Goal: Information Seeking & Learning: Learn about a topic

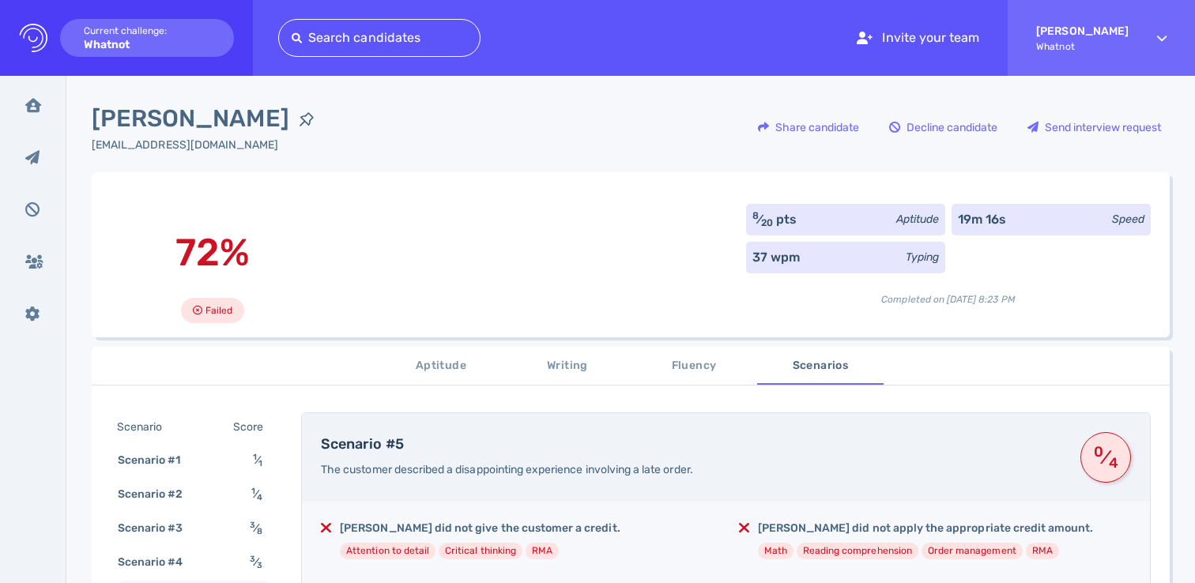
click at [490, 229] on div "72% Failed 8 ⁄ 20 pts Aptitude 19m 16s Speed 37 wpm Typing Completed on [DATE] …" at bounding box center [631, 254] width 1078 height 165
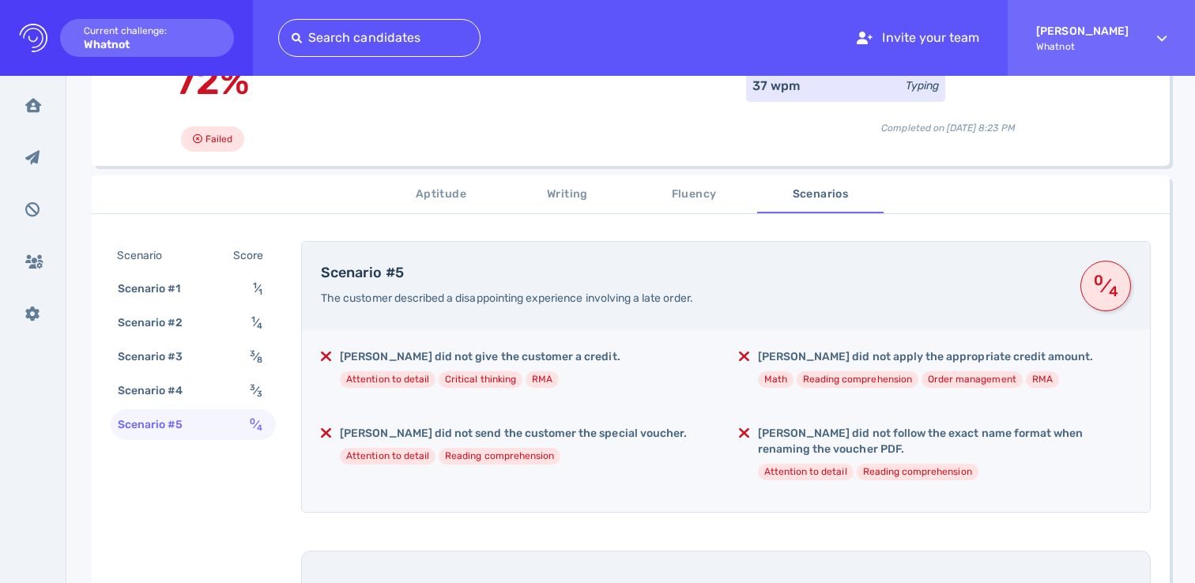
scroll to position [197, 0]
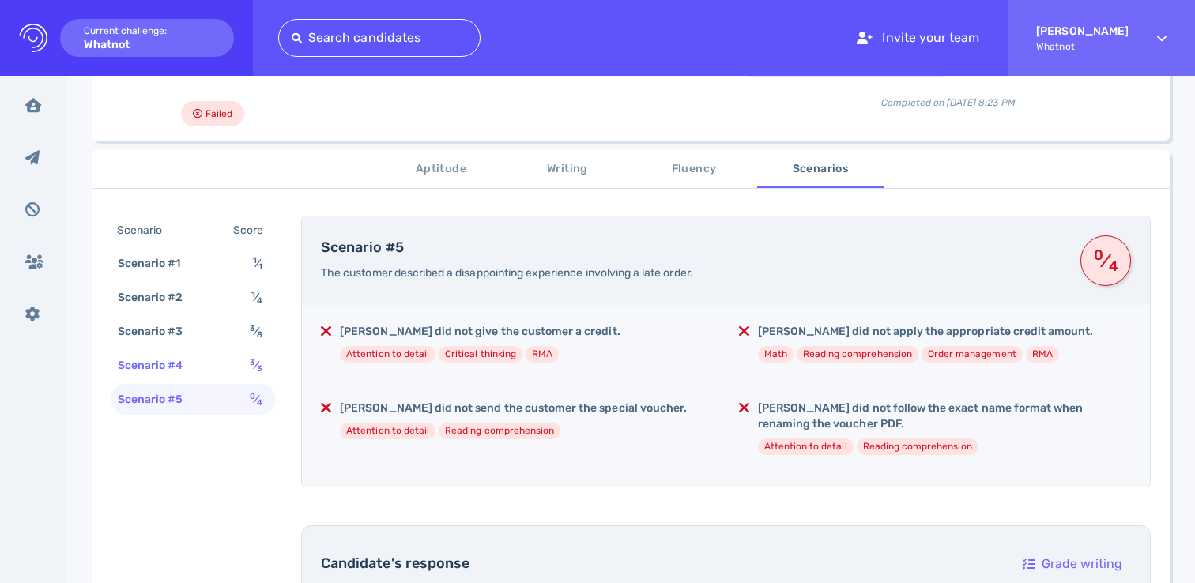
click at [236, 364] on div "Scenario #4 3 ⁄ 3" at bounding box center [193, 365] width 165 height 31
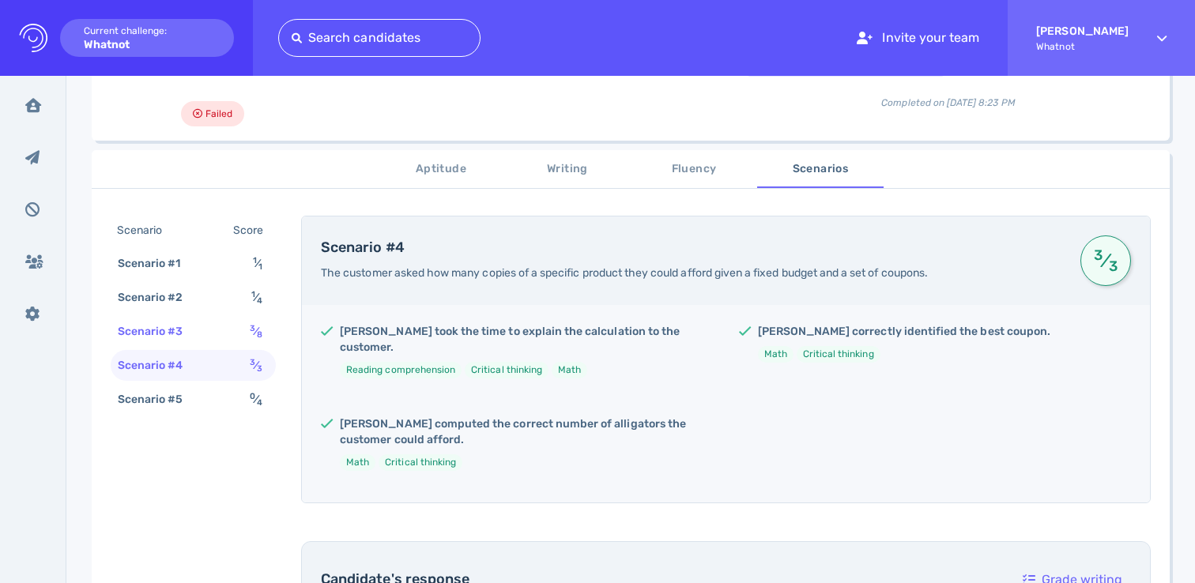
click at [243, 338] on div "Scenario #3 3 ⁄ 8" at bounding box center [193, 331] width 165 height 31
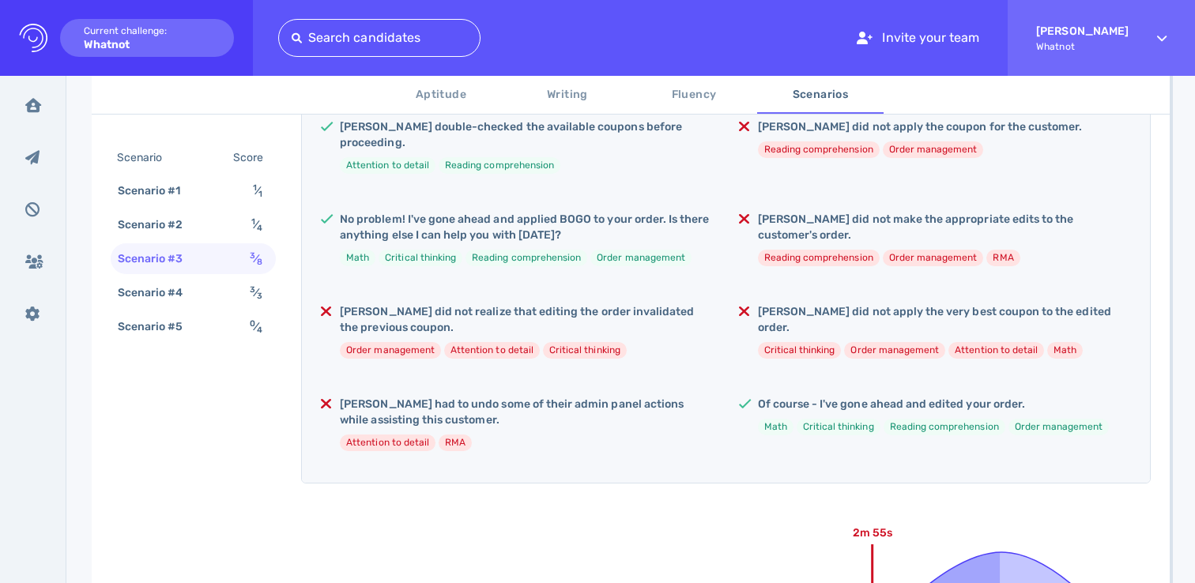
scroll to position [441, 0]
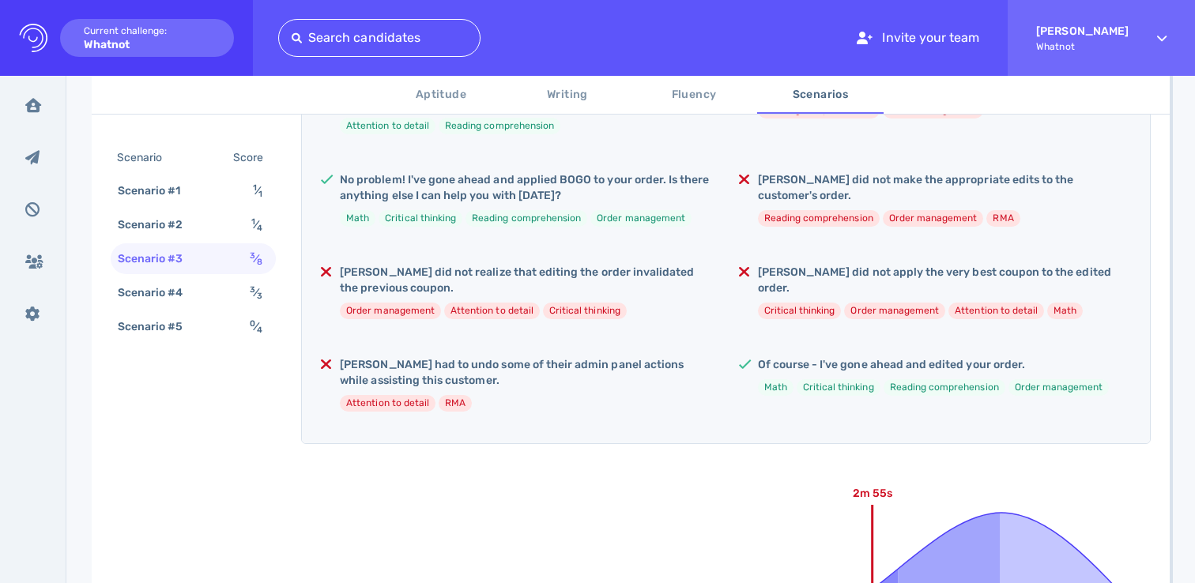
click at [863, 303] on li "Order management" at bounding box center [894, 311] width 101 height 17
click at [864, 265] on h5 "[PERSON_NAME] did not apply the very best coupon to the edited order." at bounding box center [944, 281] width 373 height 32
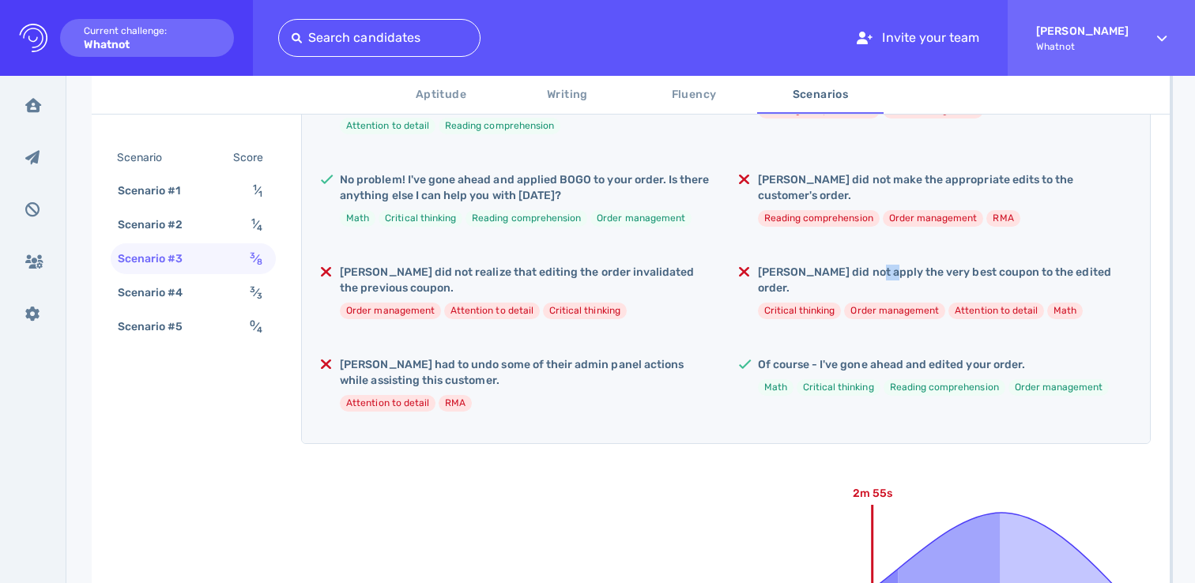
click at [864, 265] on h5 "[PERSON_NAME] did not apply the very best coupon to the edited order." at bounding box center [944, 281] width 373 height 32
click at [829, 357] on h5 "Of course - I've gone ahead and edited your order." at bounding box center [934, 365] width 352 height 16
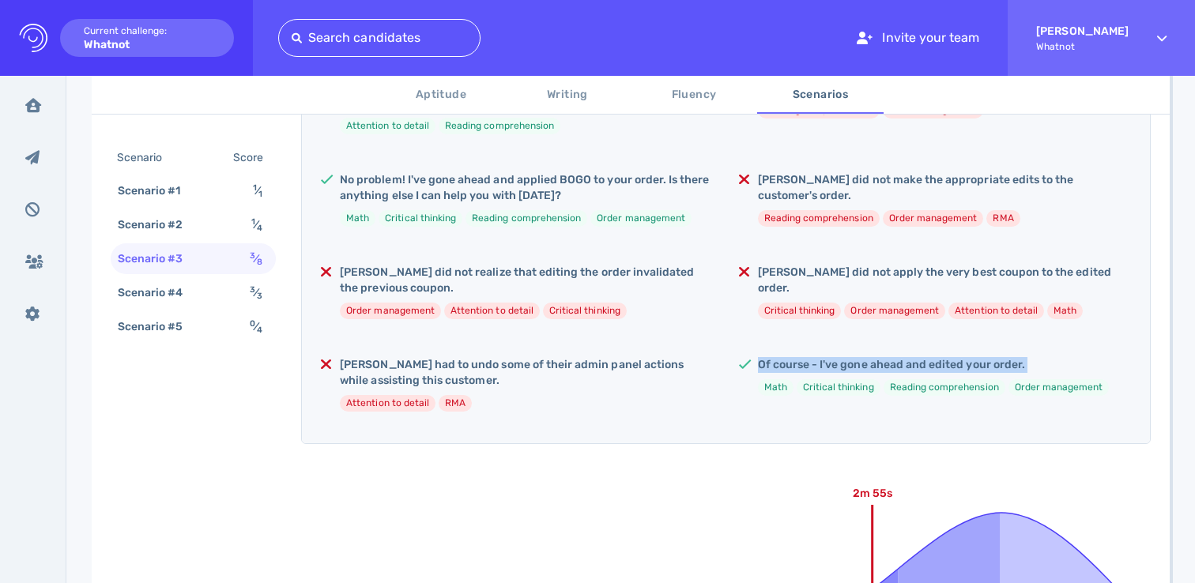
click at [829, 357] on h5 "Of course - I've gone ahead and edited your order." at bounding box center [934, 365] width 352 height 16
click at [568, 357] on h5 "[PERSON_NAME] had to undo some of their admin panel actions while assisting thi…" at bounding box center [526, 373] width 373 height 32
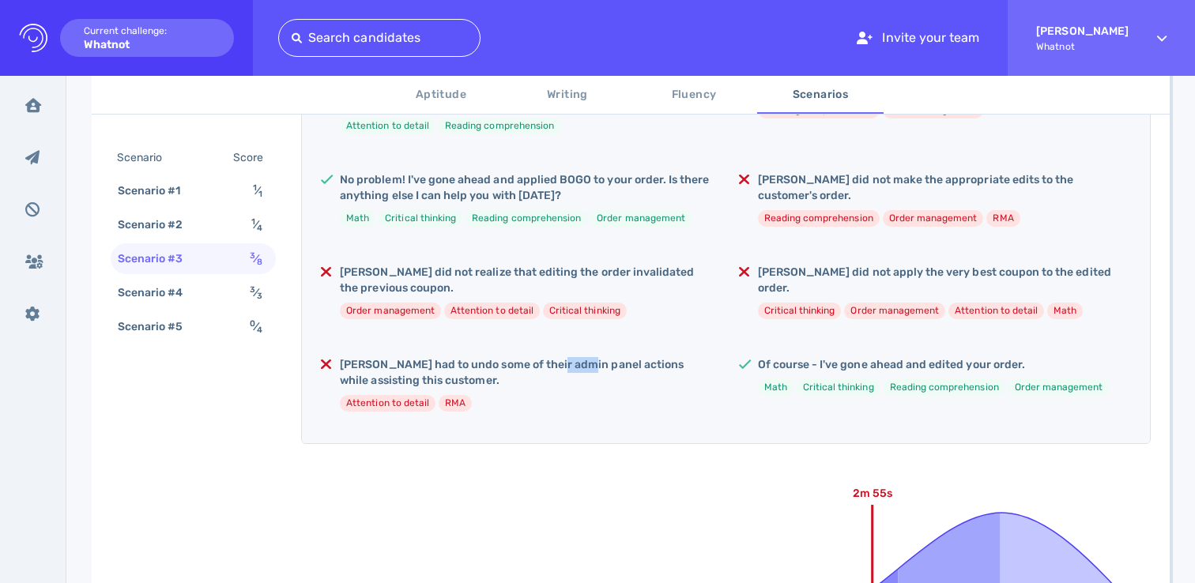
click at [568, 357] on h5 "[PERSON_NAME] had to undo some of their admin panel actions while assisting thi…" at bounding box center [526, 373] width 373 height 32
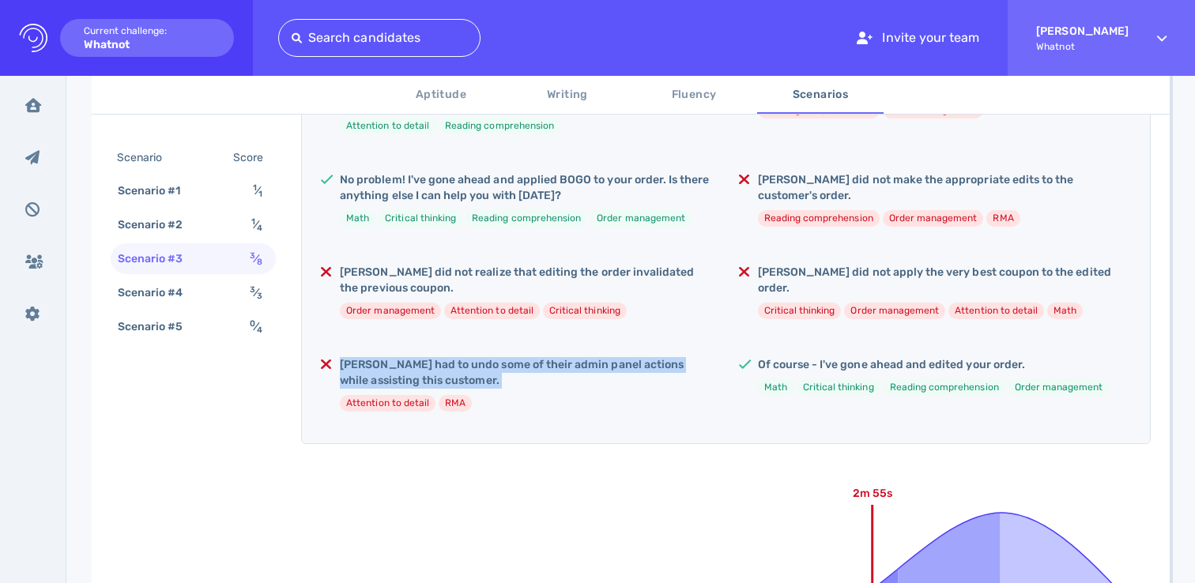
click at [568, 357] on h5 "[PERSON_NAME] had to undo some of their admin panel actions while assisting thi…" at bounding box center [526, 373] width 373 height 32
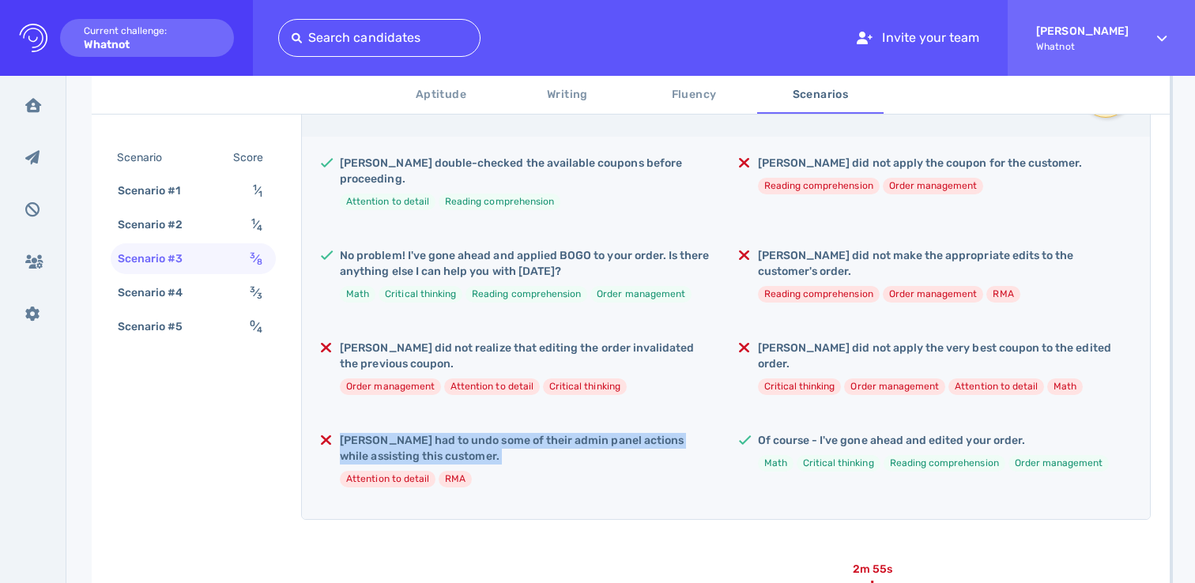
scroll to position [191, 0]
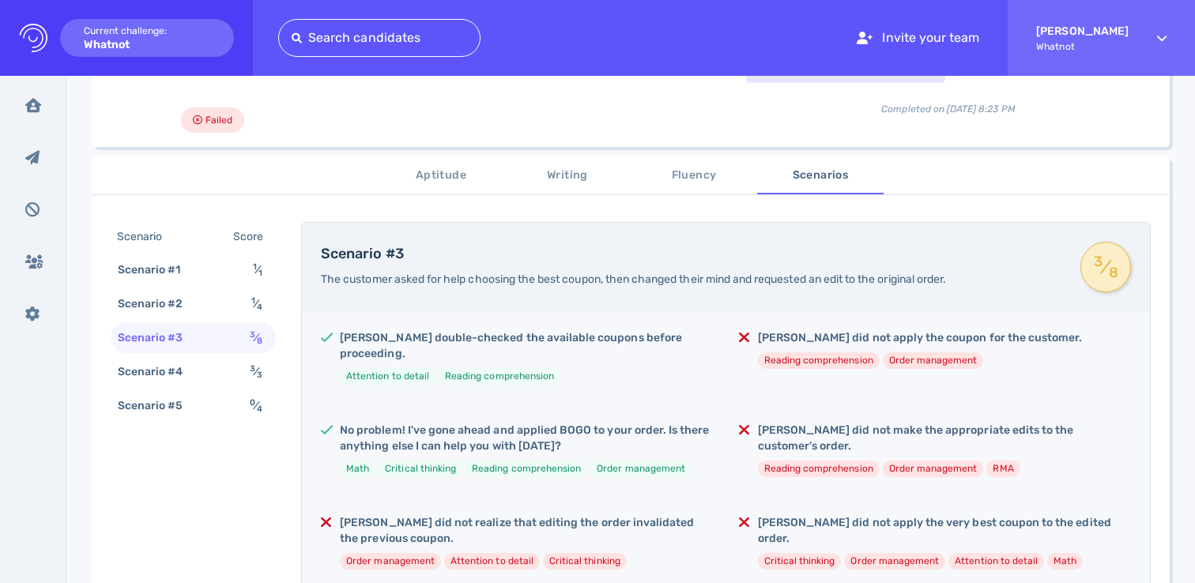
click at [453, 400] on div "[PERSON_NAME] double-checked the available coupons before proceeding. Attention…" at bounding box center [726, 502] width 848 height 383
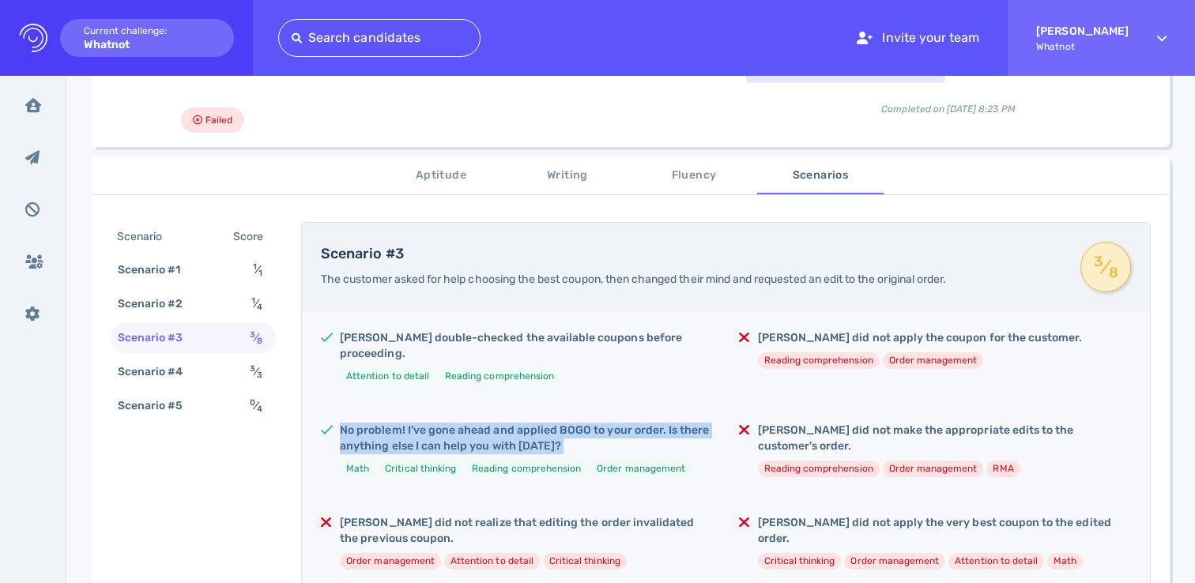
click at [453, 400] on div "[PERSON_NAME] double-checked the available coupons before proceeding. Attention…" at bounding box center [726, 502] width 848 height 383
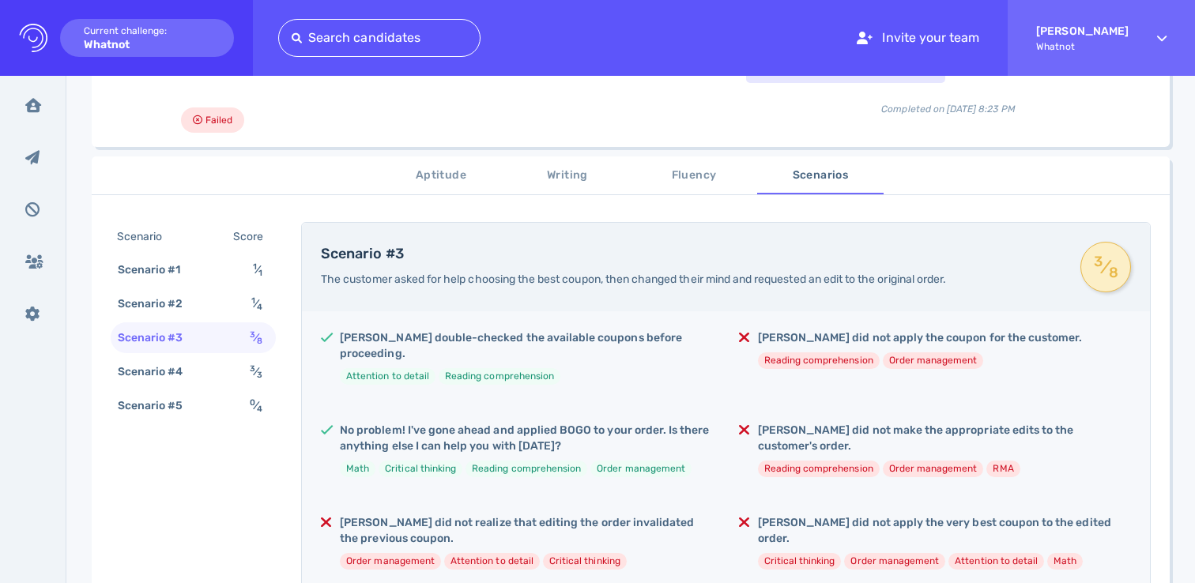
click at [248, 323] on div "Scenario Score Scenario #1 1 ⁄ 1 Scenario #2 1 ⁄ 4 Scenario #3 3 ⁄ 8 Scenario #…" at bounding box center [193, 323] width 165 height 202
click at [248, 315] on div "1 ⁄ 4" at bounding box center [260, 304] width 24 height 23
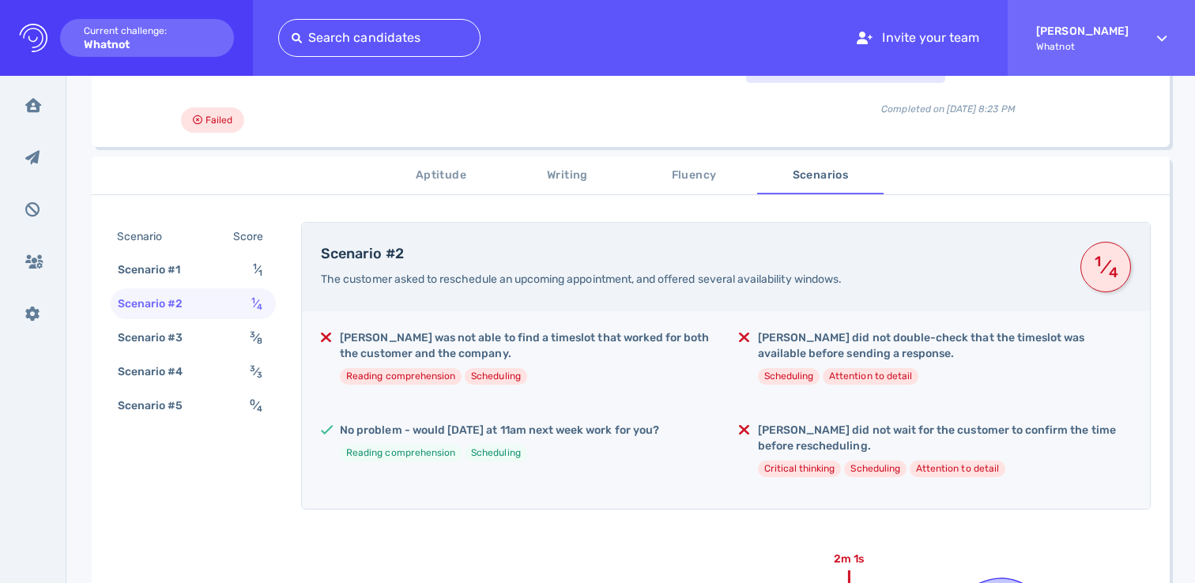
click at [245, 310] on div "Scenario #2 1 ⁄ 4" at bounding box center [193, 304] width 165 height 31
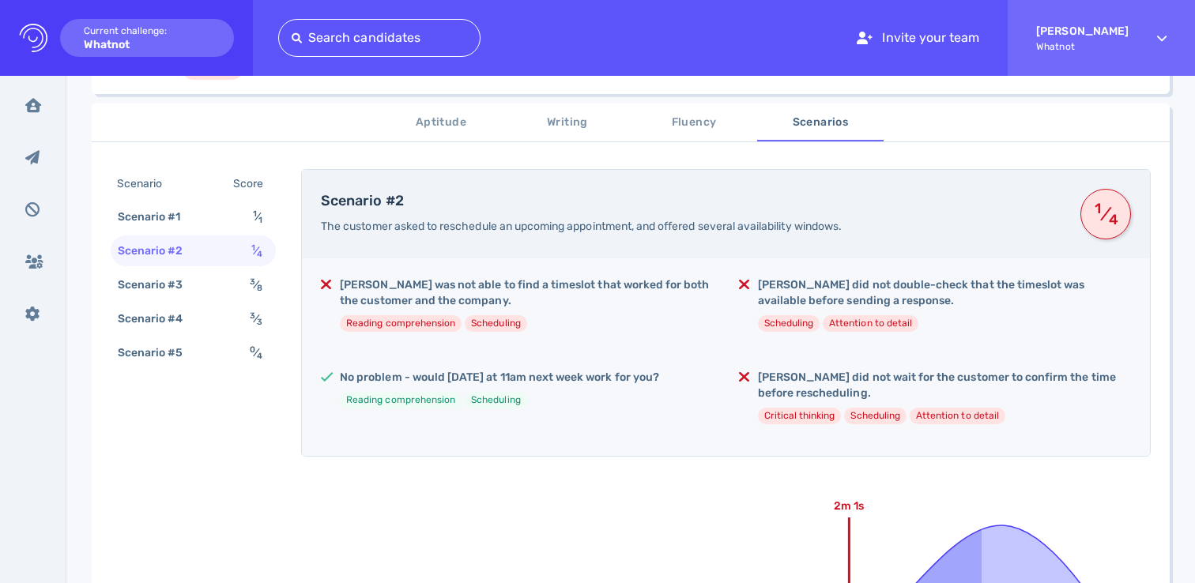
scroll to position [304, 0]
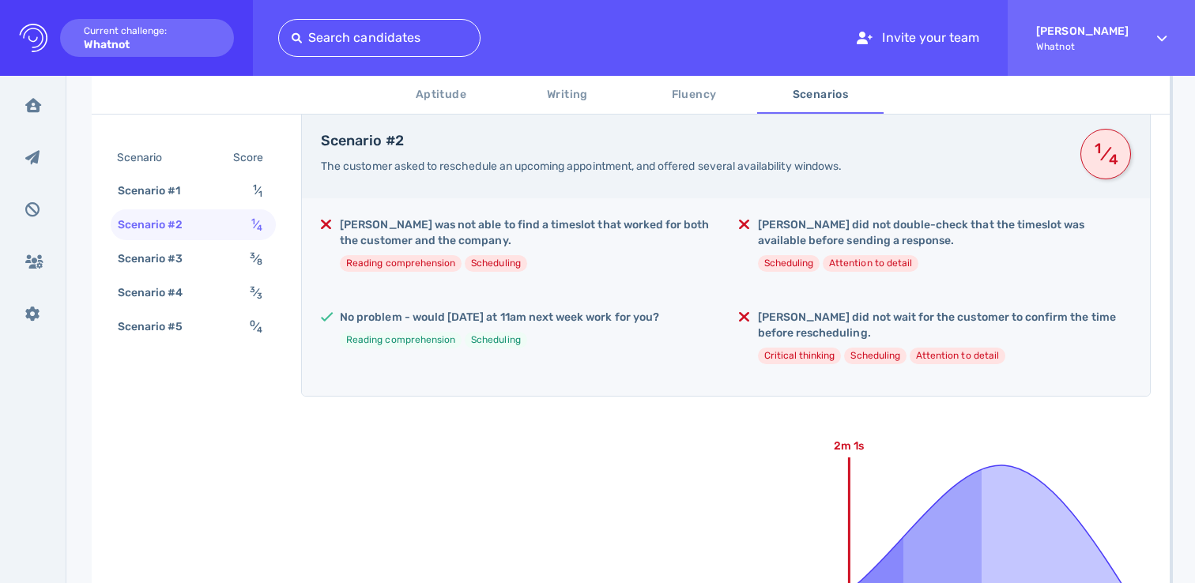
click at [412, 313] on h5 "No problem - would [DATE] at 11am next week work for you?" at bounding box center [499, 318] width 319 height 16
click at [646, 320] on h5 "No problem - would [DATE] at 11am next week work for you?" at bounding box center [499, 318] width 319 height 16
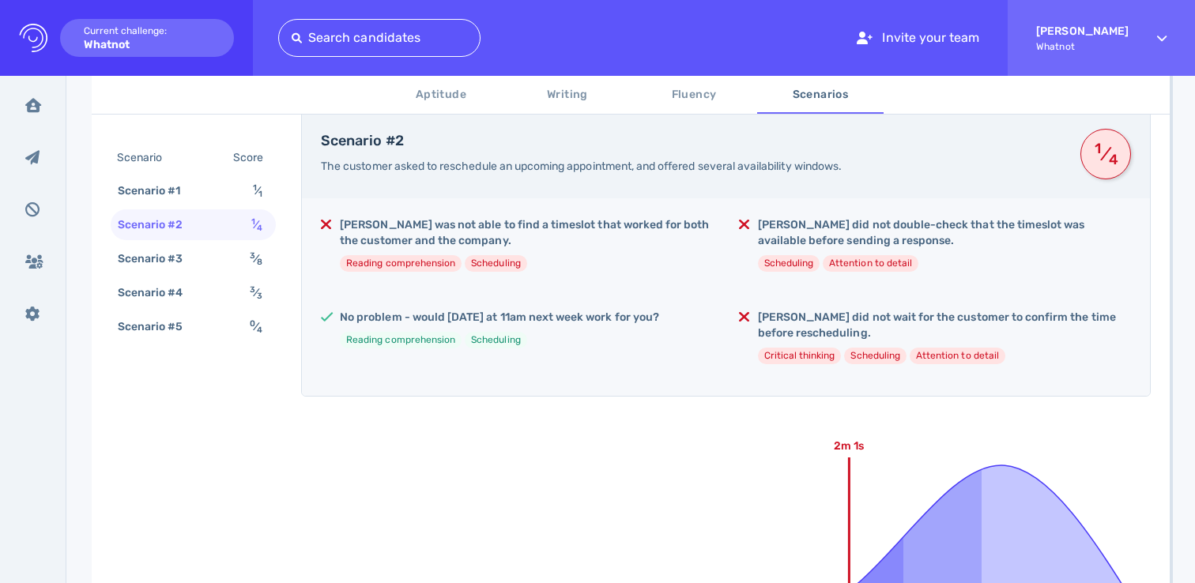
click at [832, 309] on div "[PERSON_NAME] was not able to find a timeslot that worked for both the customer…" at bounding box center [726, 297] width 848 height 198
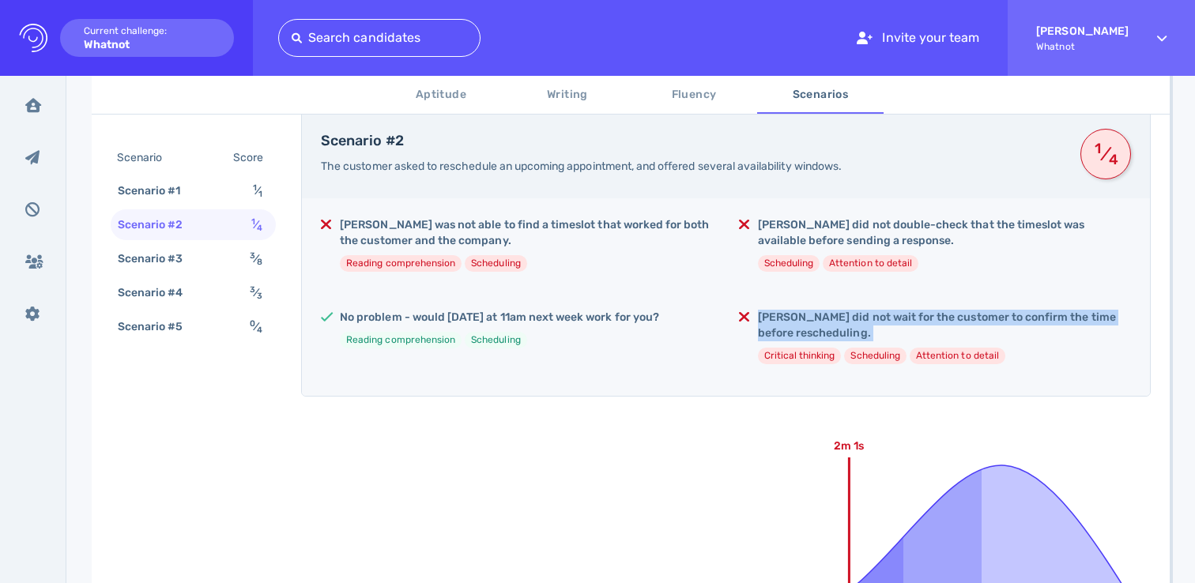
click at [832, 309] on div "[PERSON_NAME] was not able to find a timeslot that worked for both the customer…" at bounding box center [726, 297] width 848 height 198
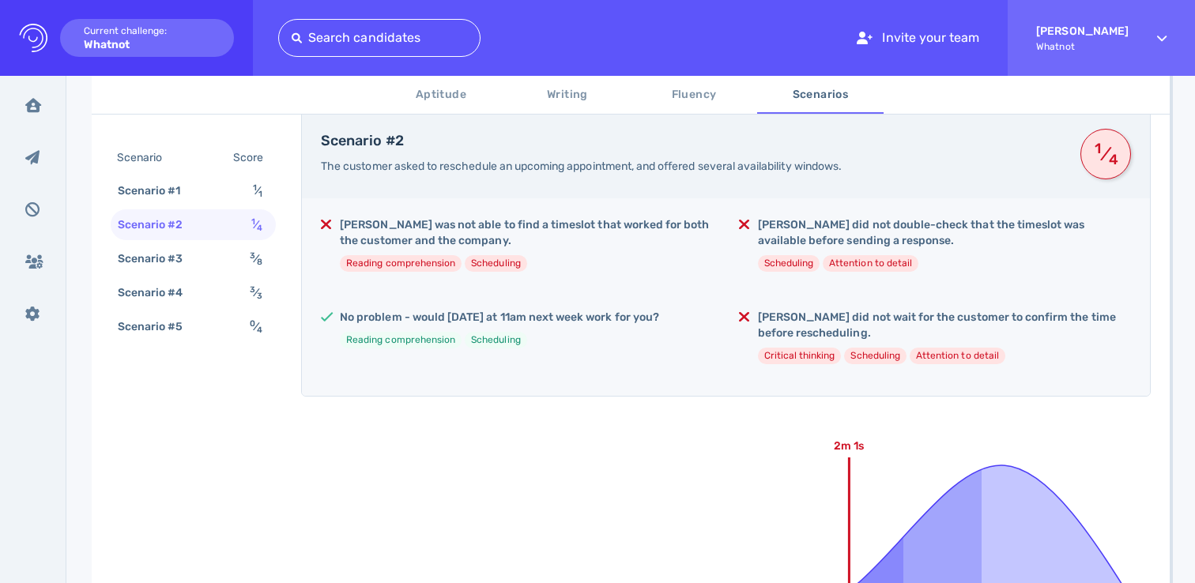
click at [836, 231] on h5 "[PERSON_NAME] did not double-check that the timeslot was available before sendi…" at bounding box center [944, 233] width 373 height 32
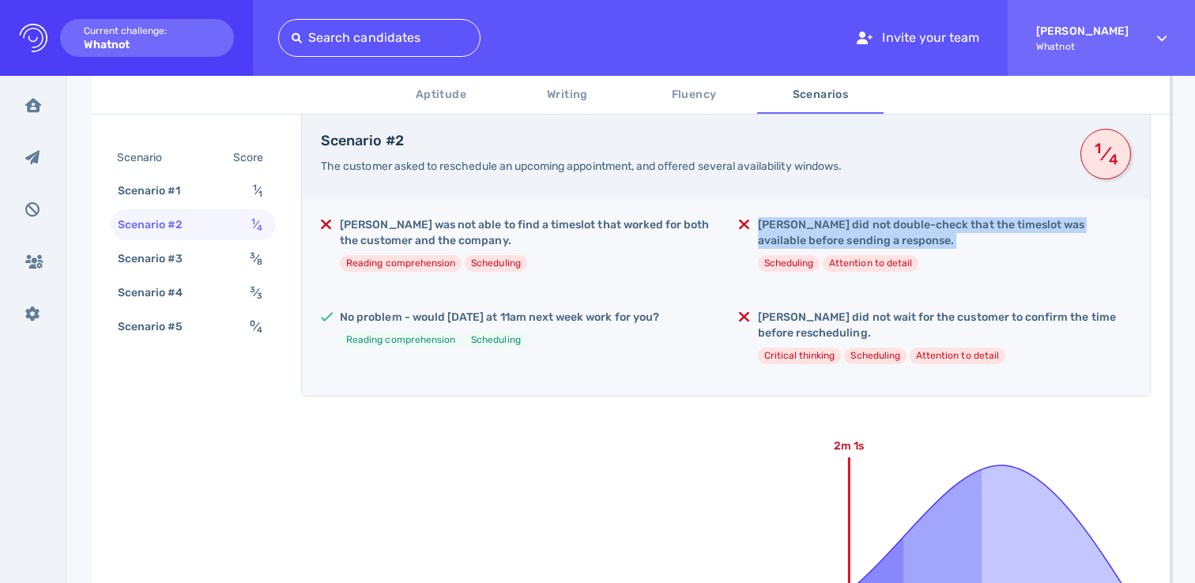
click at [836, 231] on h5 "[PERSON_NAME] did not double-check that the timeslot was available before sendi…" at bounding box center [944, 233] width 373 height 32
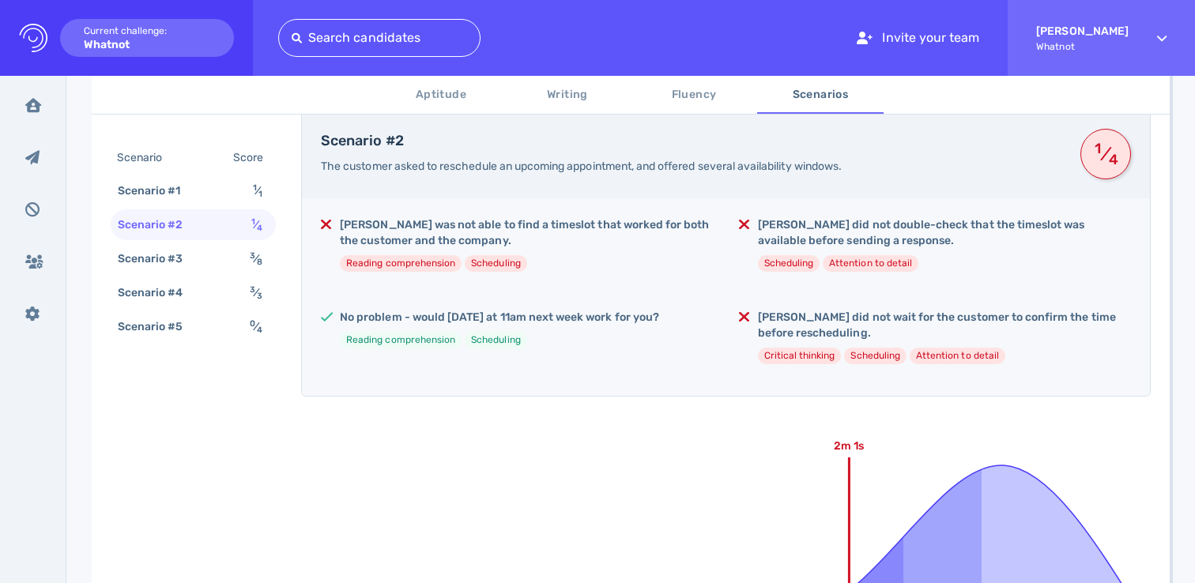
click at [450, 239] on h5 "[PERSON_NAME] was not able to find a timeslot that worked for both the customer…" at bounding box center [526, 233] width 373 height 32
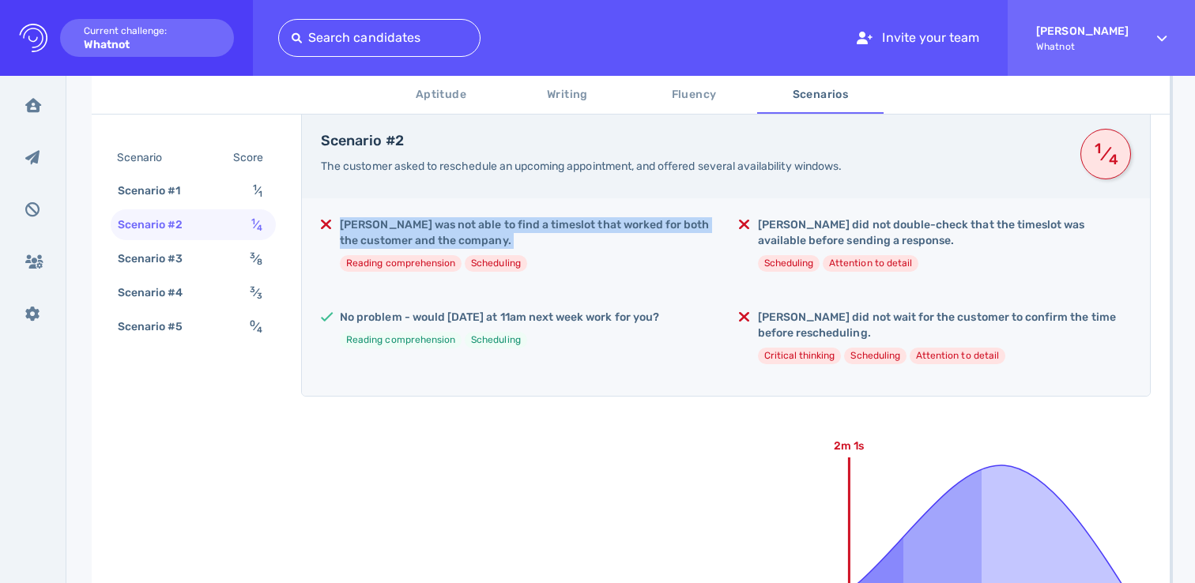
click at [450, 239] on h5 "[PERSON_NAME] was not able to find a timeslot that worked for both the customer…" at bounding box center [526, 233] width 373 height 32
click at [213, 281] on div "Scenario #4 3 ⁄ 3" at bounding box center [193, 292] width 165 height 31
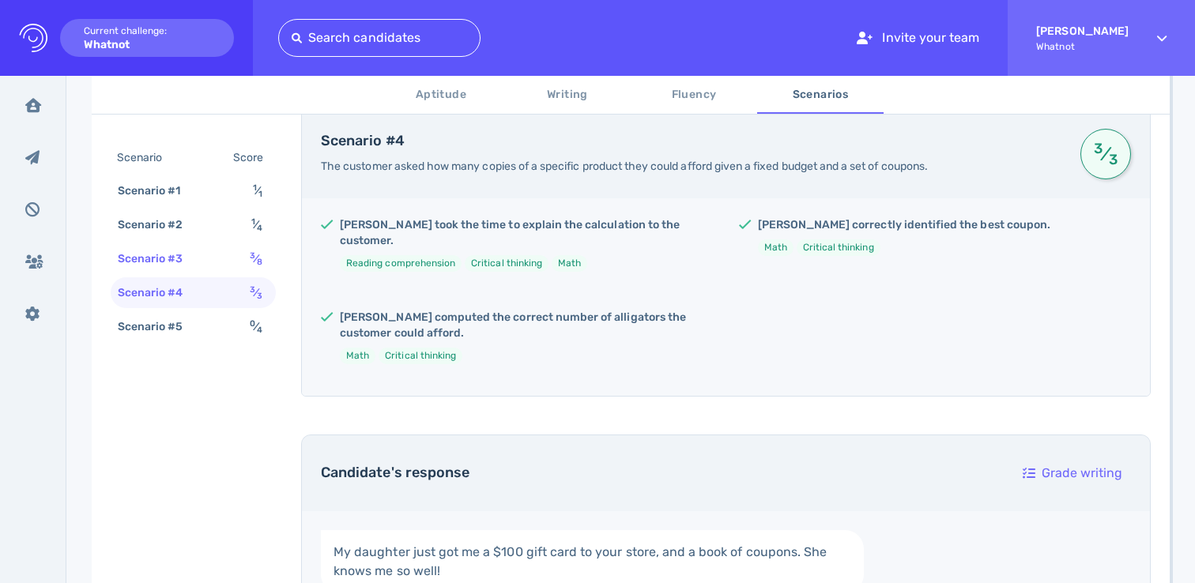
click at [216, 259] on div "Scenario #3 3 ⁄ 8" at bounding box center [193, 258] width 165 height 31
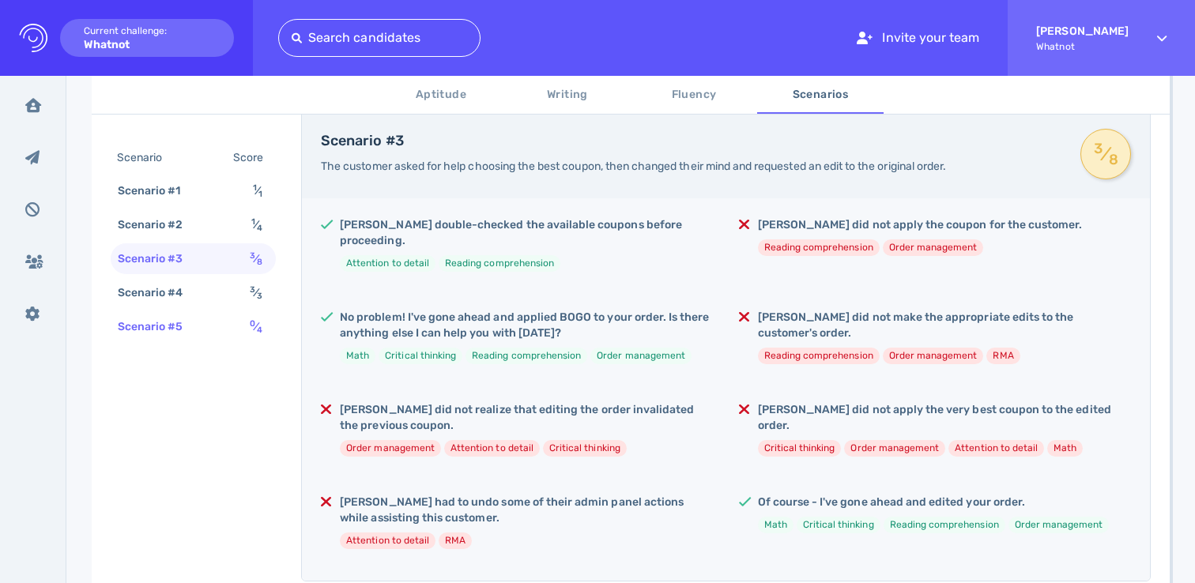
click at [217, 328] on div "Scenario #5 0 ⁄ 4" at bounding box center [193, 326] width 165 height 31
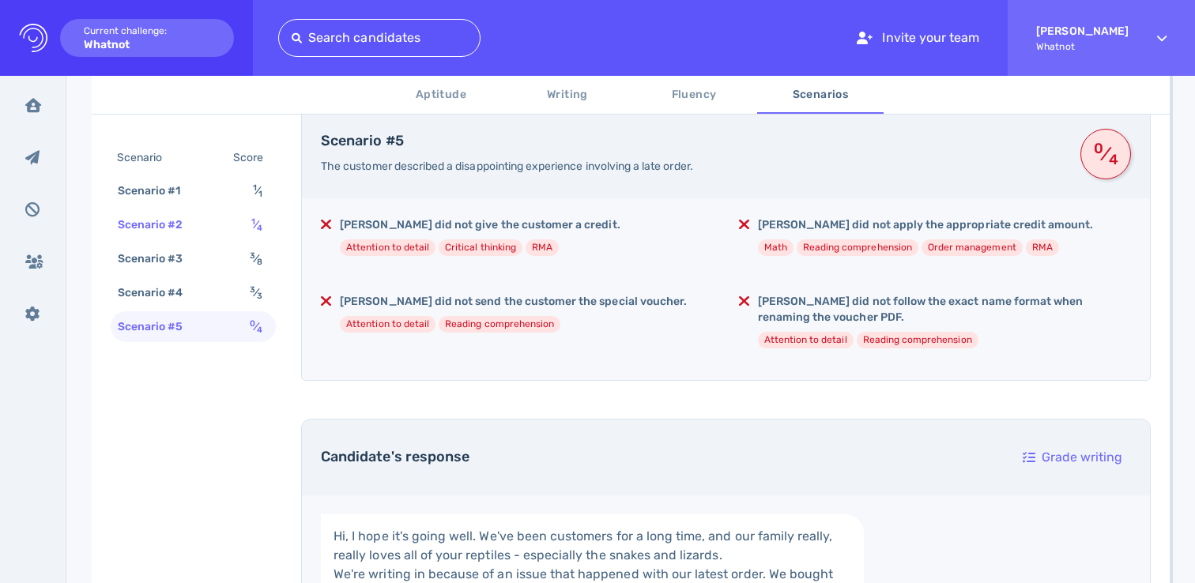
click at [244, 210] on div "Scenario #2 1 ⁄ 4" at bounding box center [193, 225] width 165 height 31
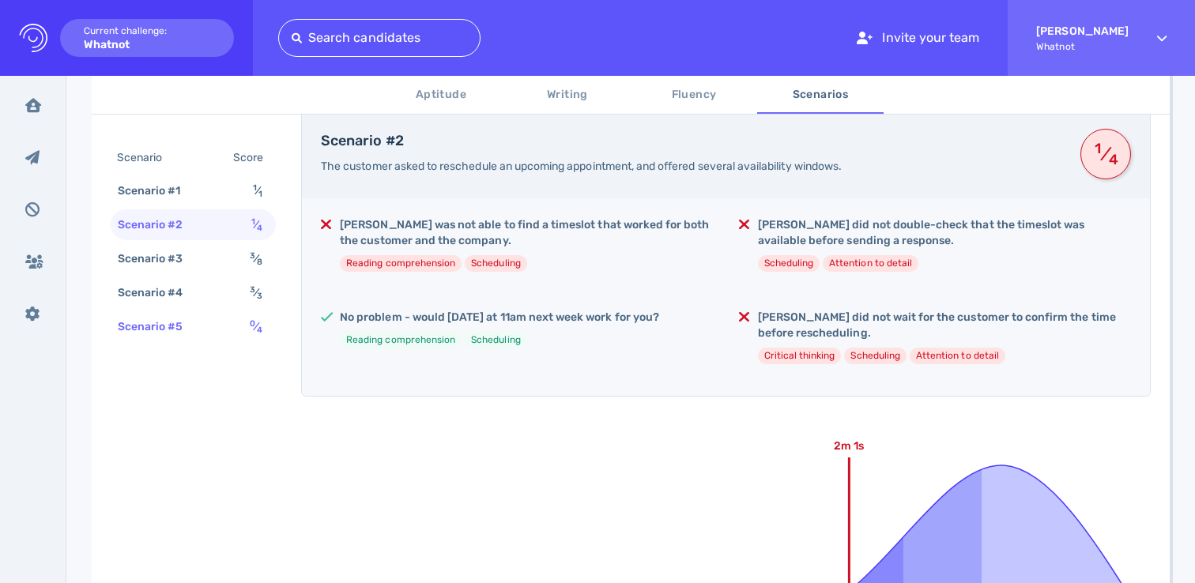
click at [244, 319] on div "Scenario #5 0 ⁄ 4" at bounding box center [193, 326] width 165 height 31
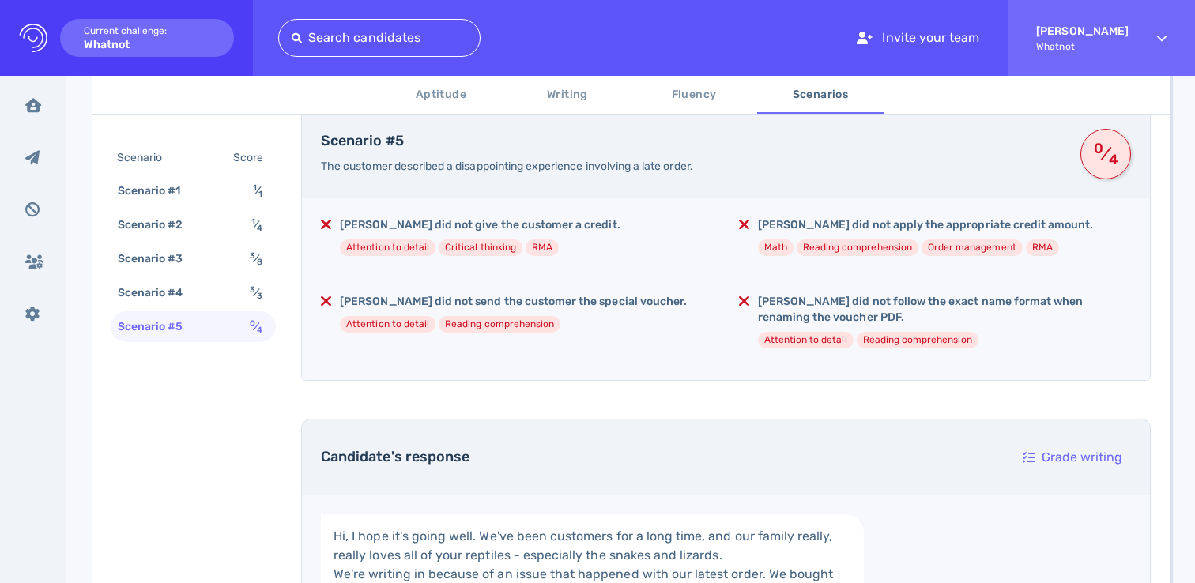
click at [244, 242] on div "Scenario Score Scenario #1 1 ⁄ 1 Scenario #2 1 ⁄ 4 Scenario #3 3 ⁄ 8 Scenario #…" at bounding box center [193, 244] width 165 height 202
click at [243, 266] on div "Scenario #3 3 ⁄ 8" at bounding box center [193, 258] width 165 height 31
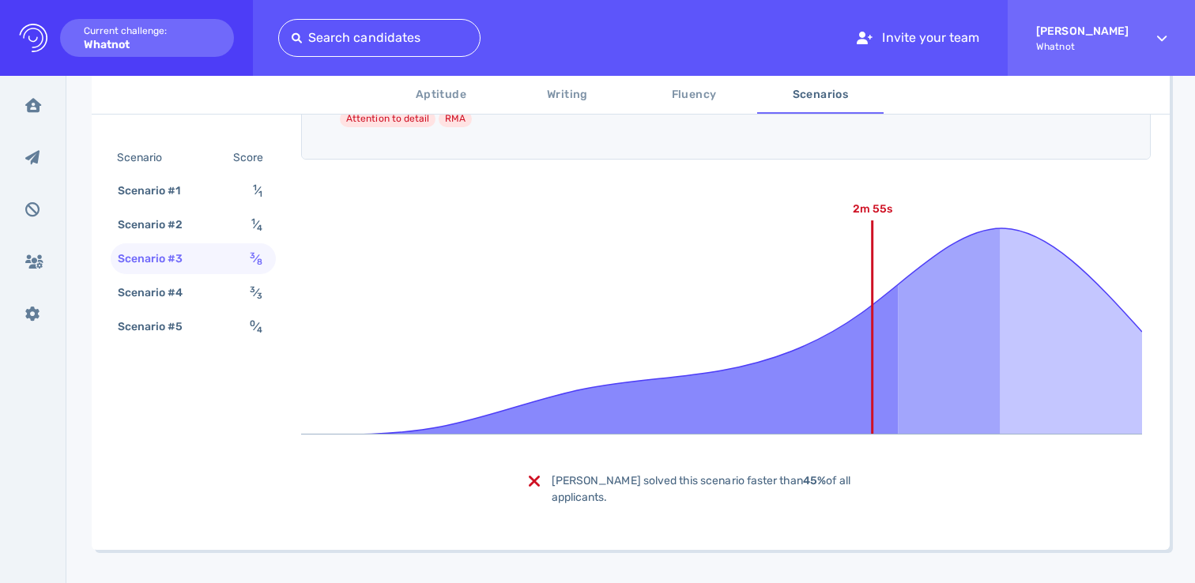
scroll to position [193, 0]
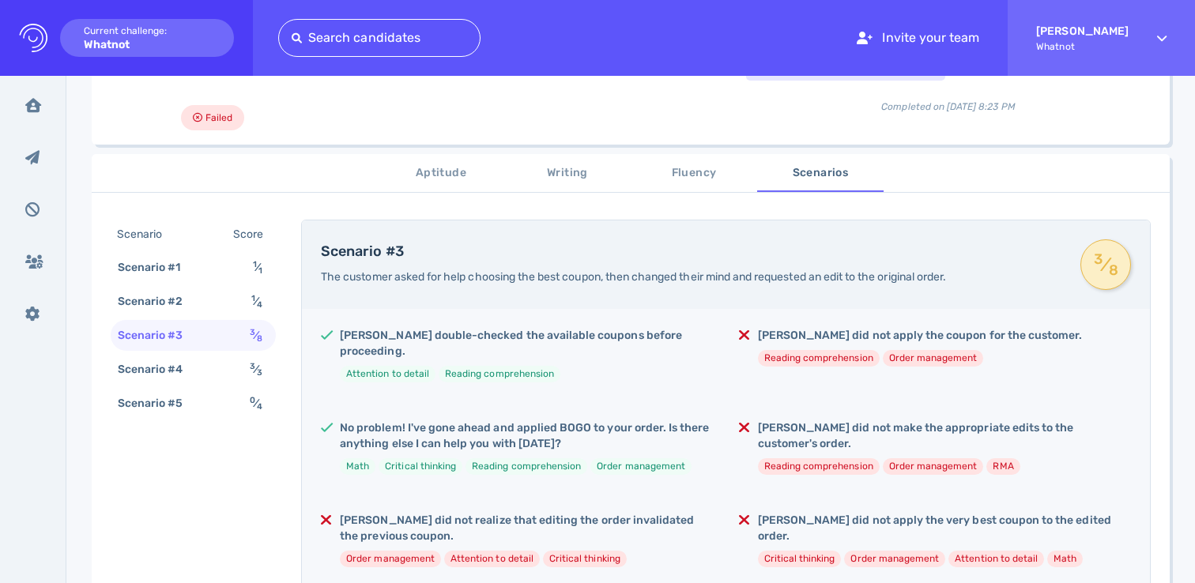
click at [469, 185] on button "Aptitude" at bounding box center [441, 173] width 126 height 38
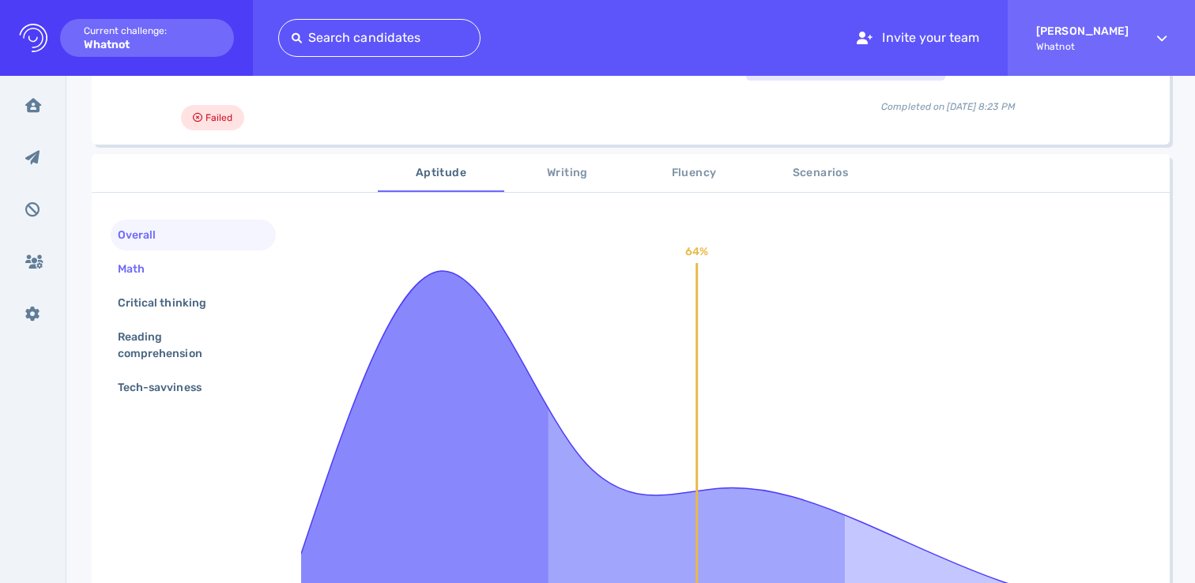
scroll to position [245, 0]
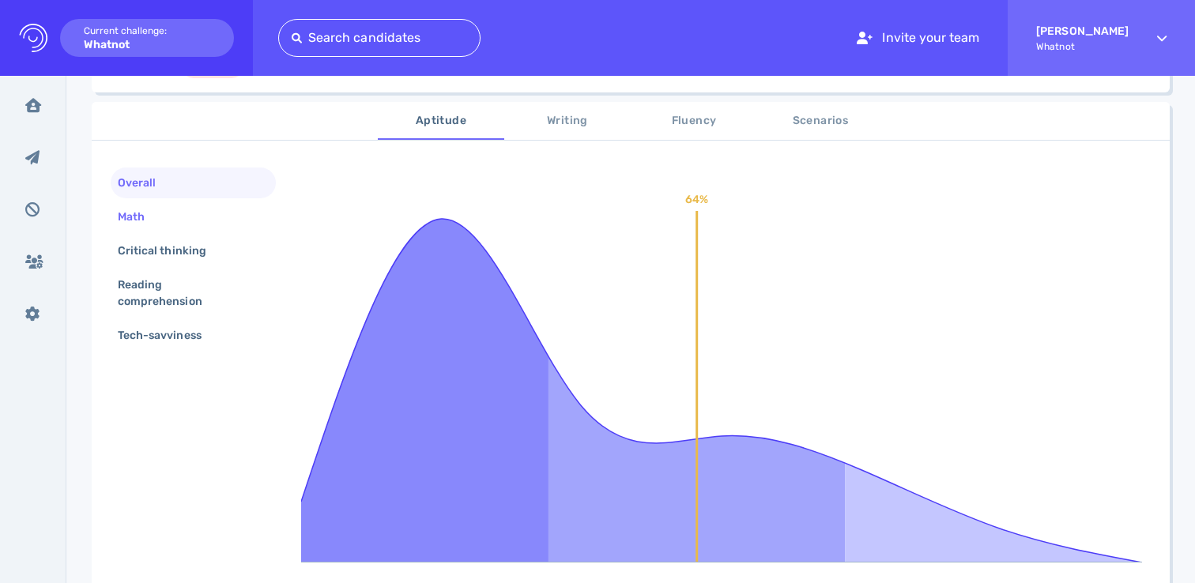
click at [157, 215] on div "Math" at bounding box center [139, 217] width 49 height 23
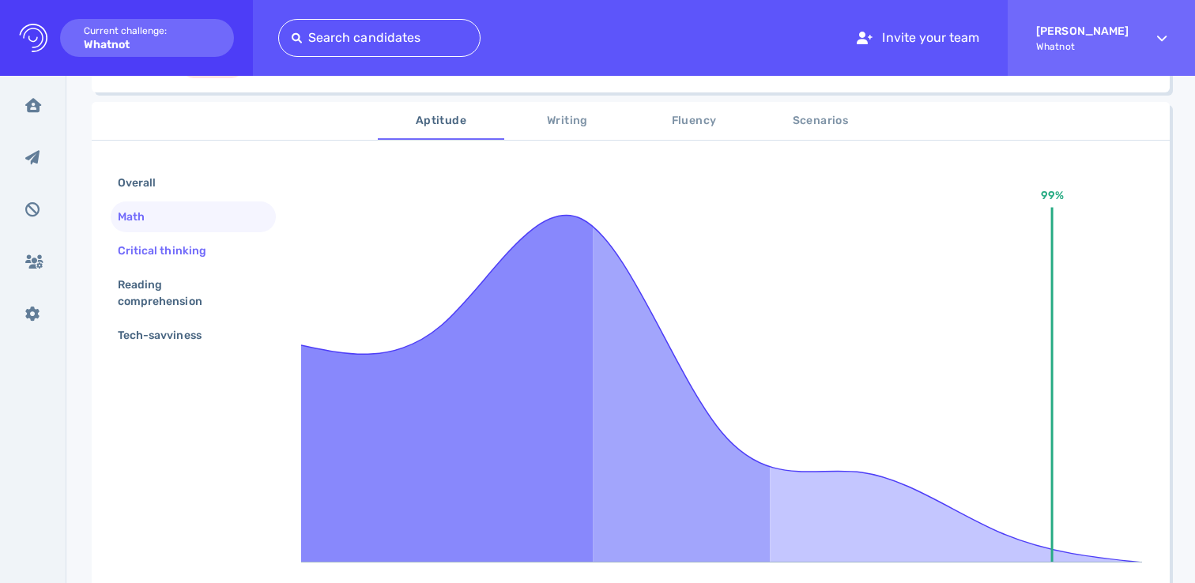
click at [160, 250] on div "Critical thinking" at bounding box center [170, 251] width 111 height 23
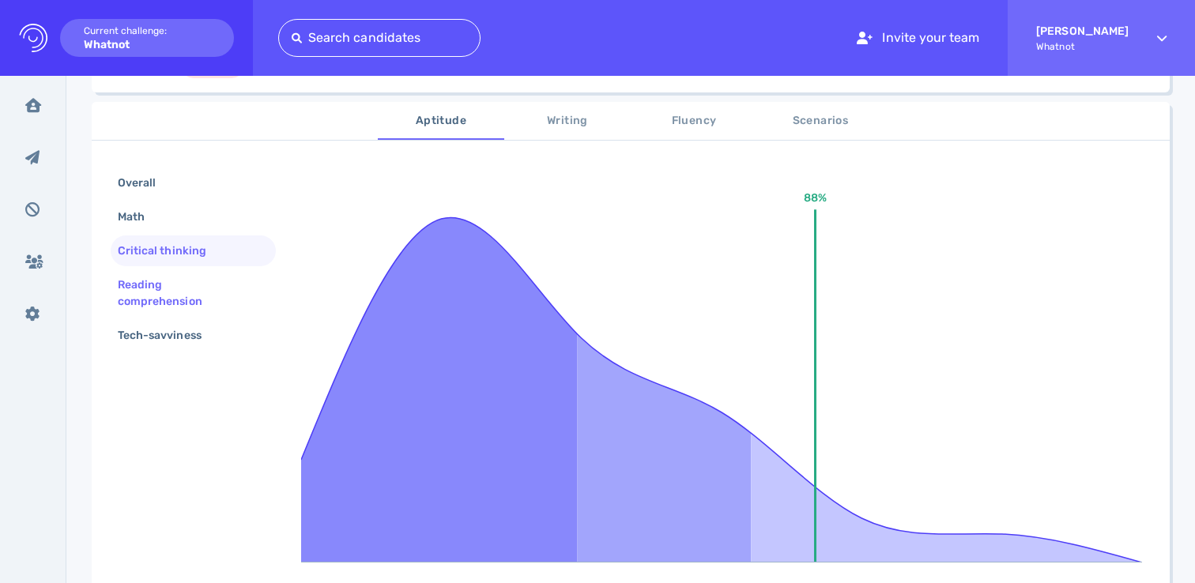
click at [153, 284] on div "Reading comprehension" at bounding box center [187, 294] width 145 height 40
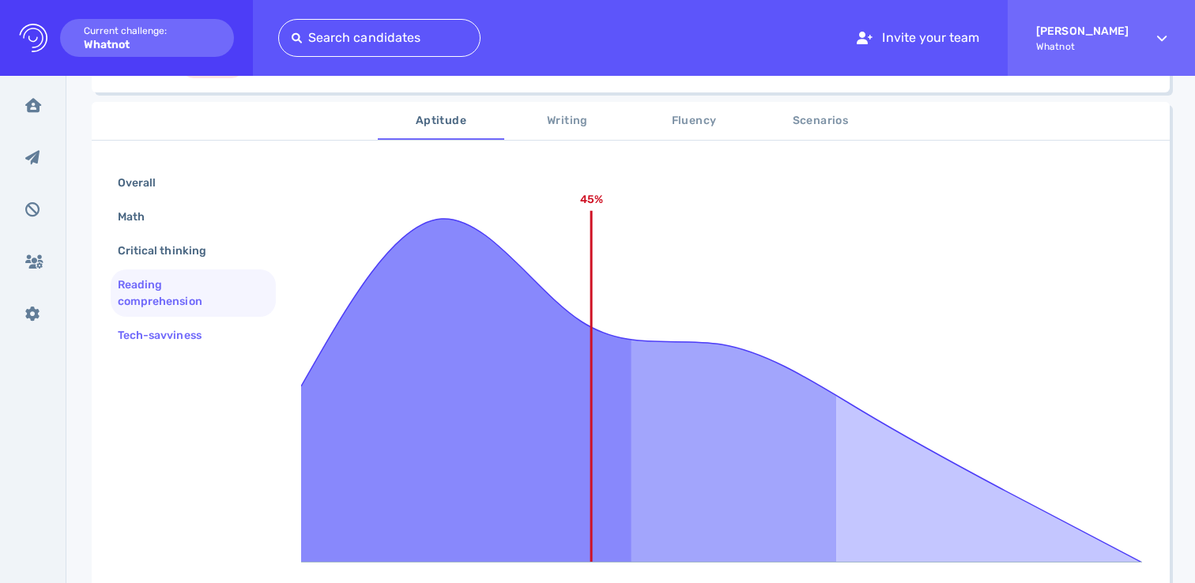
click at [154, 334] on div "Tech-savviness" at bounding box center [168, 335] width 106 height 23
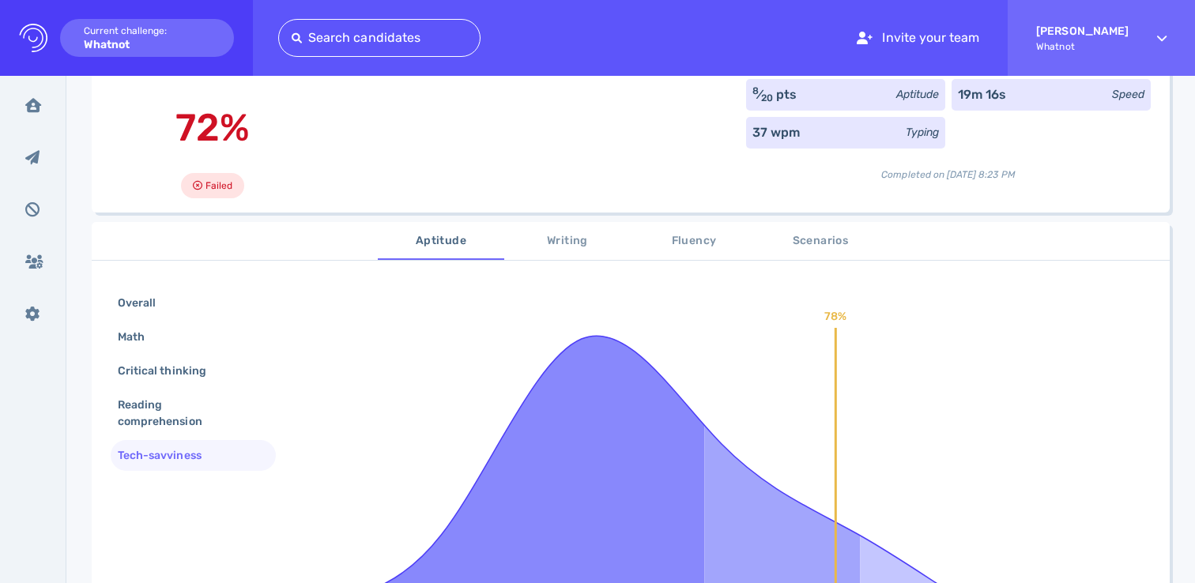
scroll to position [63, 0]
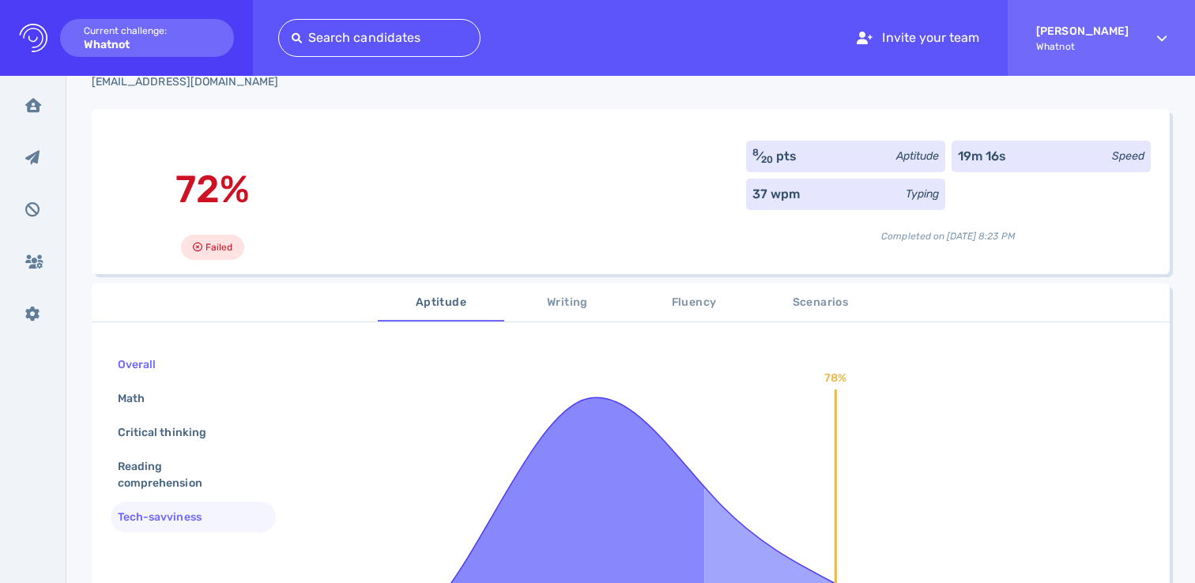
click at [159, 367] on div "Overall" at bounding box center [145, 364] width 60 height 23
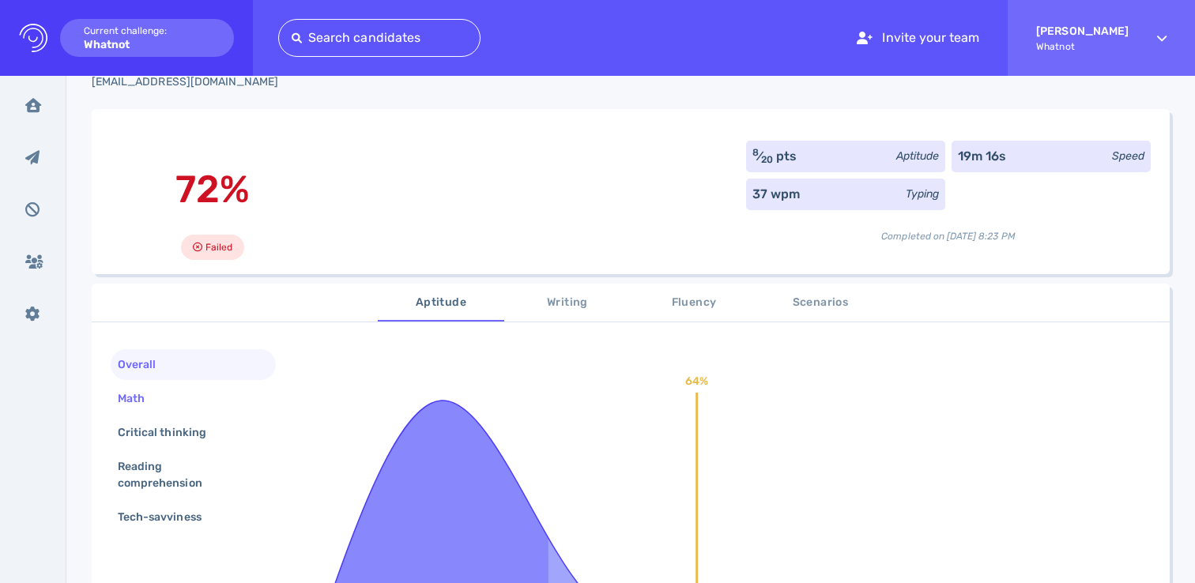
click at [153, 413] on div "Math" at bounding box center [193, 398] width 165 height 31
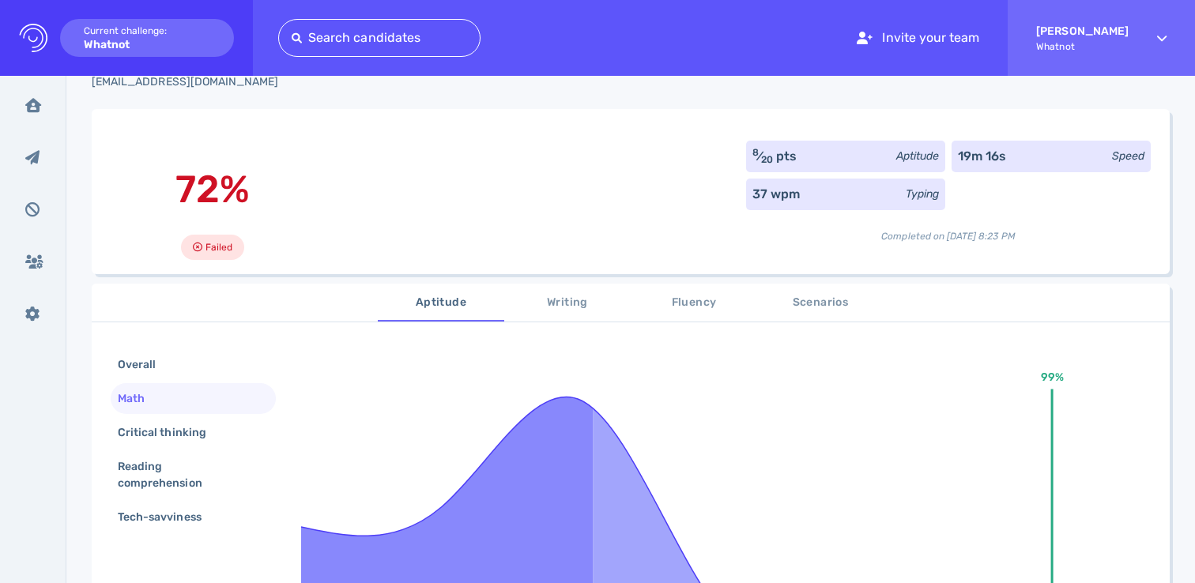
click at [153, 450] on div "Overall Math Critical thinking Reading comprehension Tech-savviness" at bounding box center [193, 442] width 165 height 187
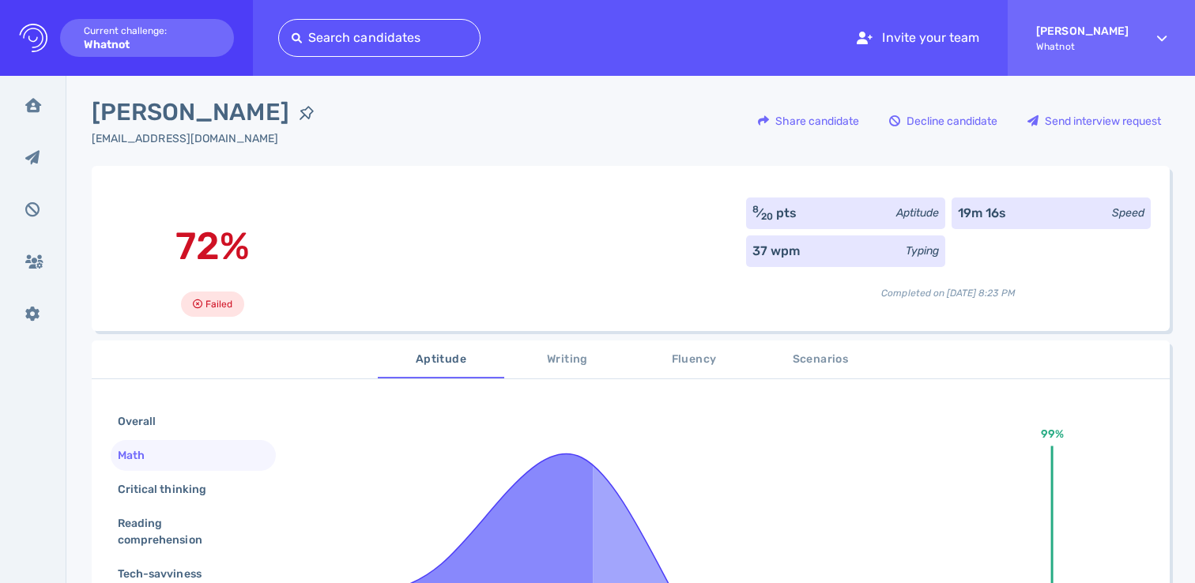
scroll to position [3, 0]
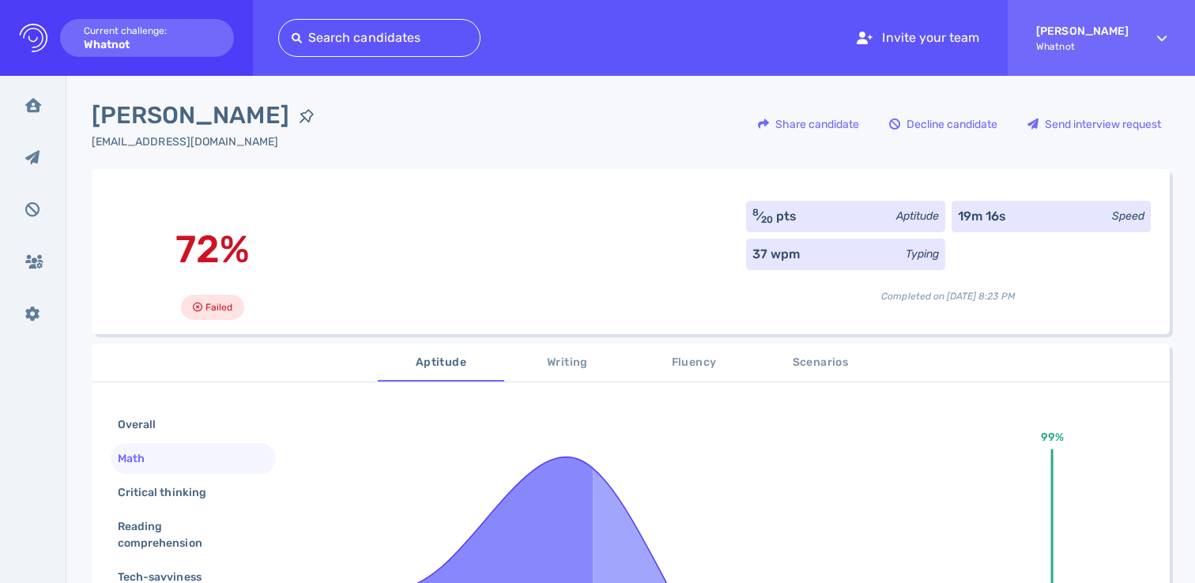
click at [199, 500] on div "Critical thinking" at bounding box center [170, 492] width 111 height 23
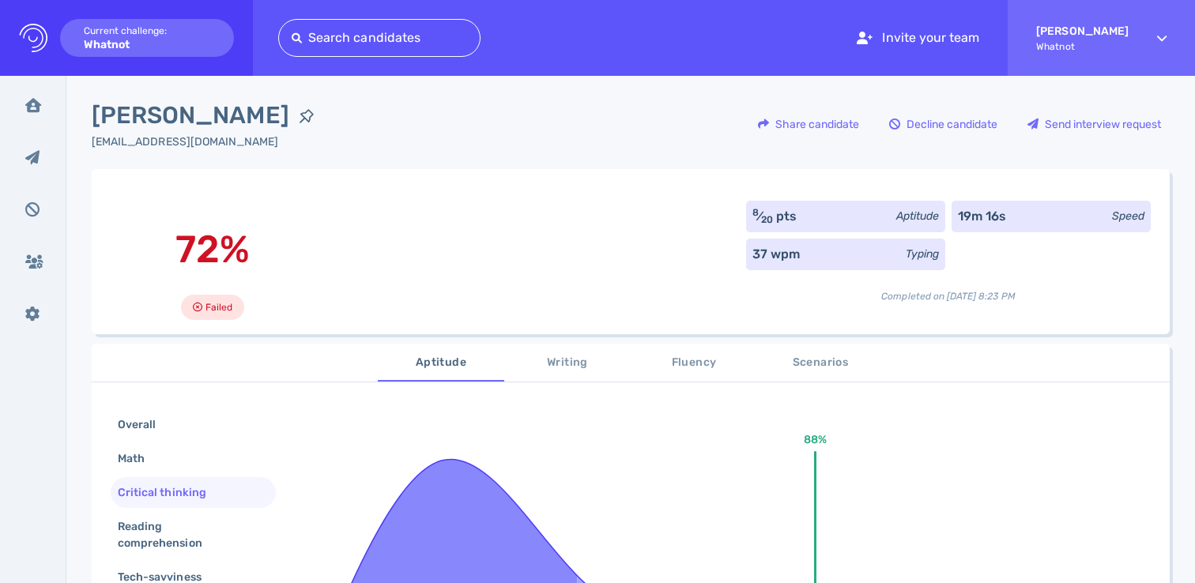
scroll to position [0, 0]
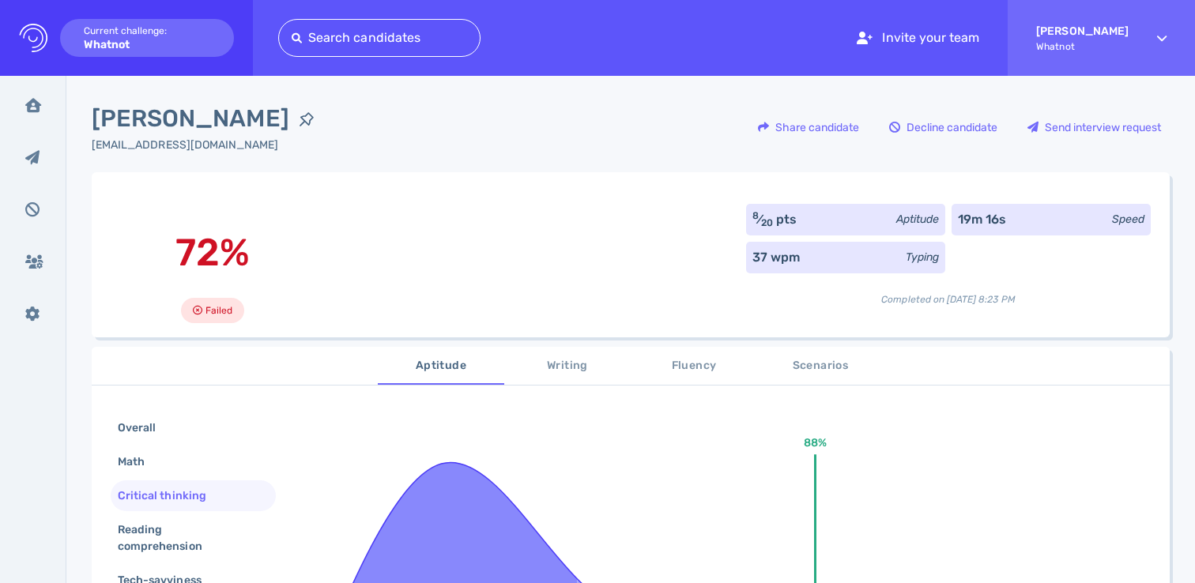
click at [790, 357] on button "Scenarios" at bounding box center [820, 366] width 126 height 38
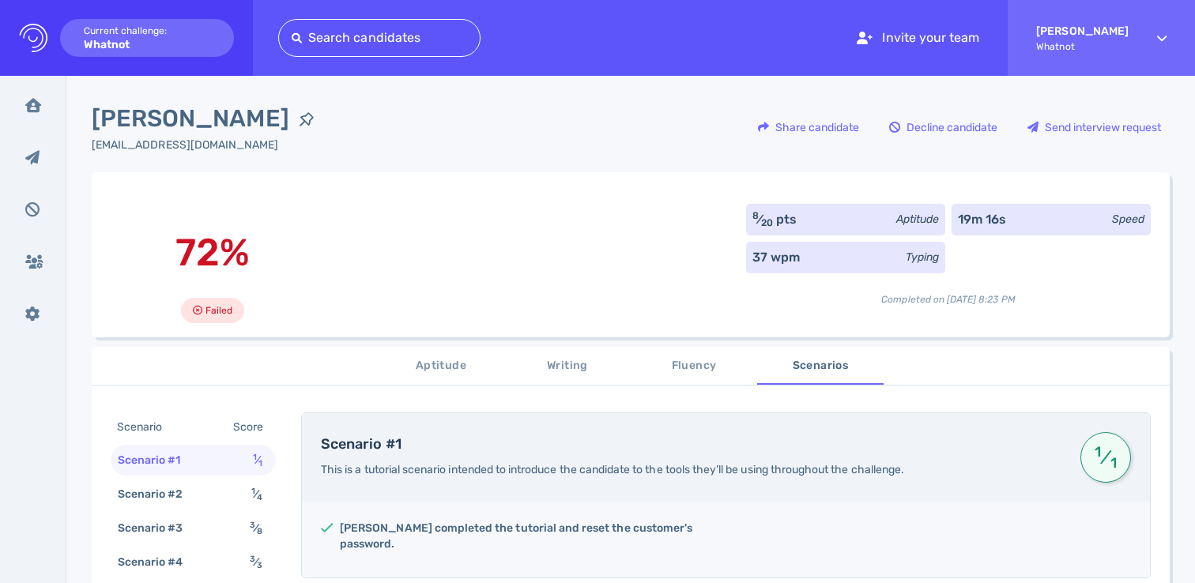
click at [459, 237] on div "72% Failed 8 ⁄ 20 pts Aptitude 19m 16s Speed 37 wpm Typing Completed on [DATE] …" at bounding box center [631, 254] width 1078 height 165
